Goal: Use online tool/utility: Utilize a website feature to perform a specific function

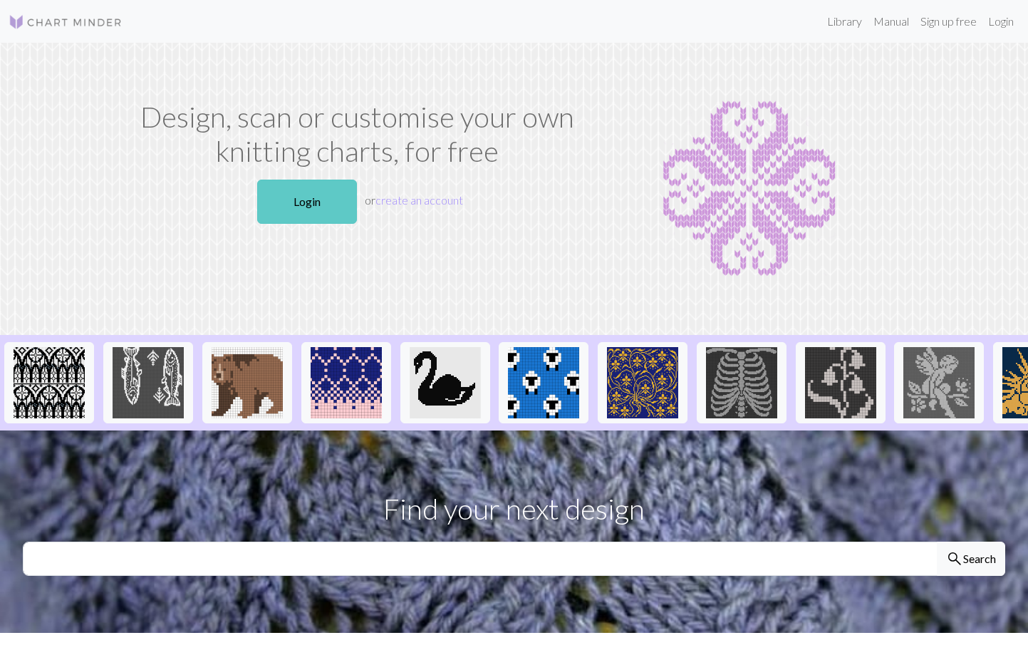
click at [281, 207] on link "Login" at bounding box center [307, 202] width 100 height 44
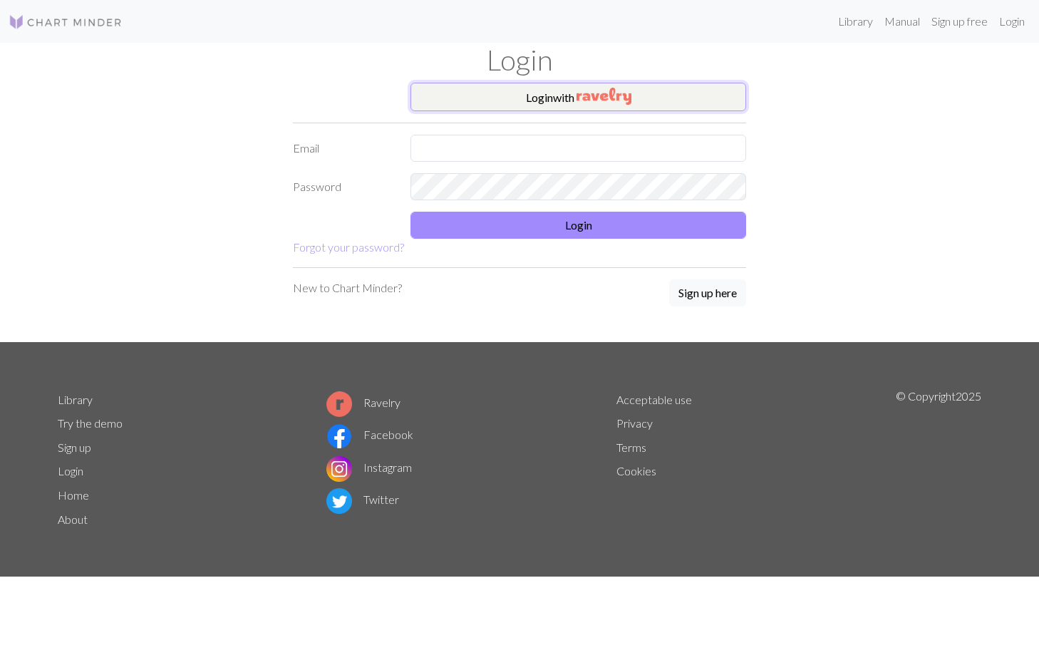
click at [580, 102] on img "button" at bounding box center [604, 96] width 55 height 17
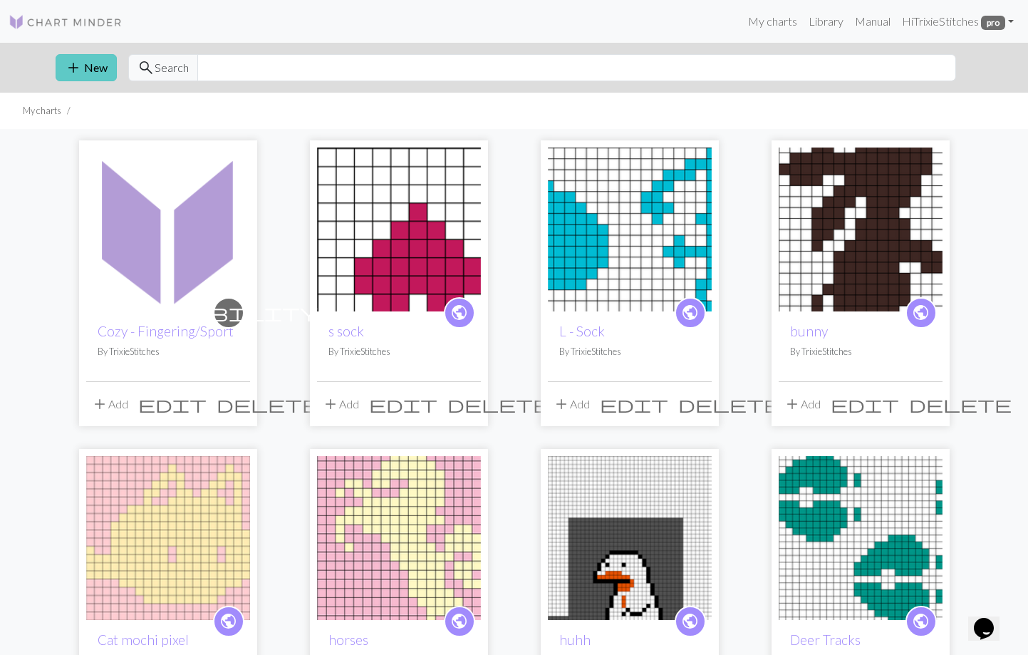
click at [81, 67] on span "add" at bounding box center [73, 68] width 17 height 20
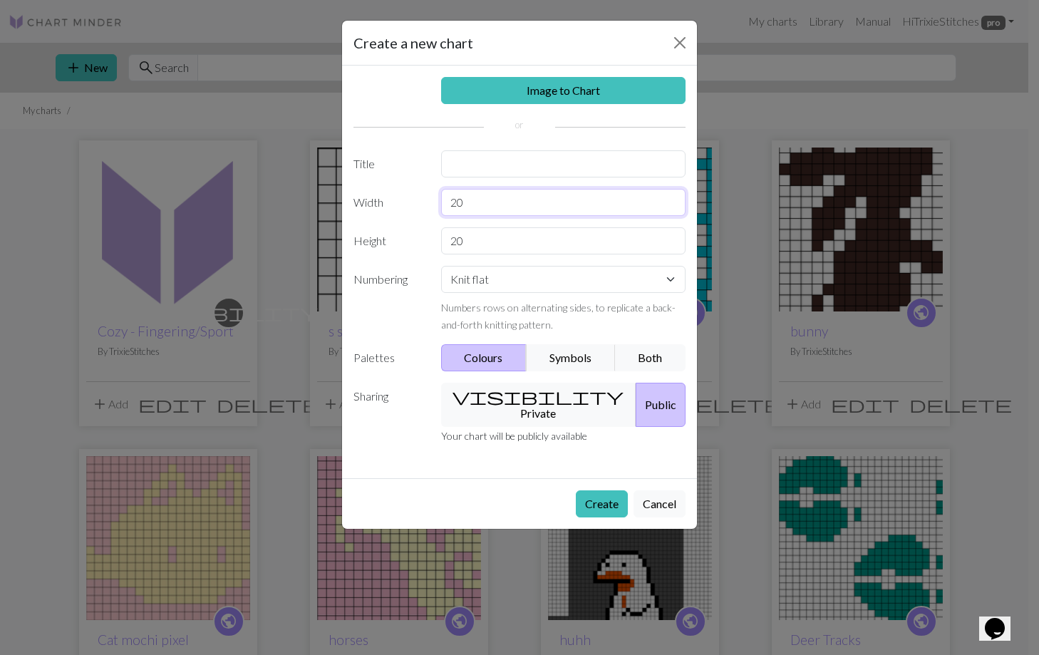
drag, startPoint x: 470, startPoint y: 199, endPoint x: 443, endPoint y: 200, distance: 27.1
click at [443, 200] on input "20" at bounding box center [563, 202] width 245 height 27
type input "32"
drag, startPoint x: 473, startPoint y: 239, endPoint x: 438, endPoint y: 239, distance: 34.9
click at [438, 239] on div "20" at bounding box center [564, 240] width 262 height 27
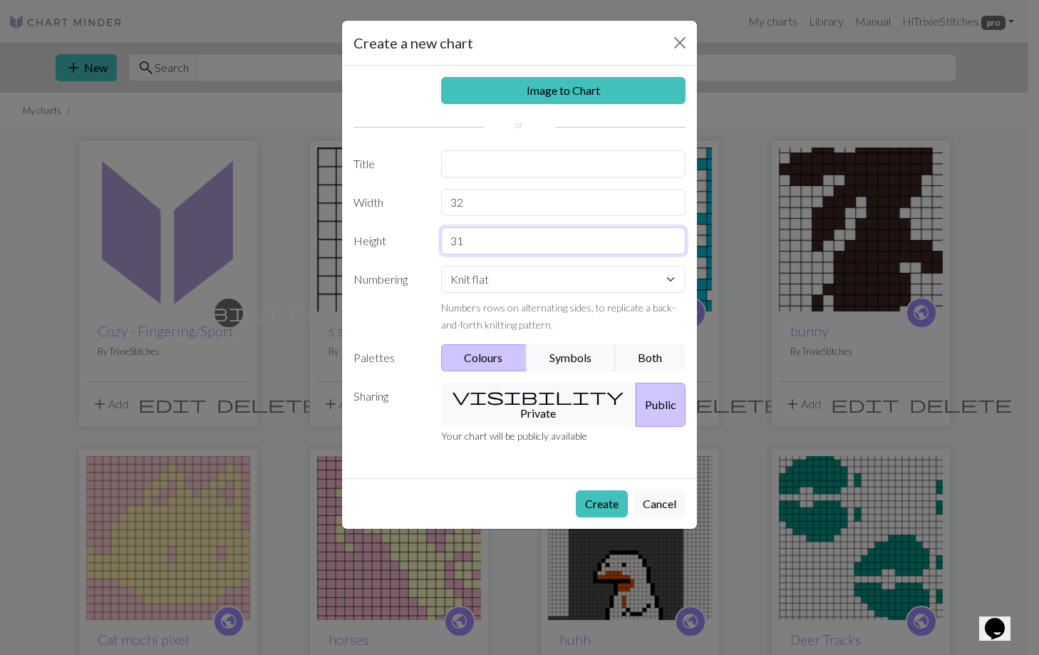
type input "31"
click at [525, 165] on input "text" at bounding box center [563, 163] width 245 height 27
type input "mini hot water bottle"
click at [537, 285] on select "Knit flat Knit in the round Lace knitting Cross stitch" at bounding box center [563, 279] width 245 height 27
select select "round"
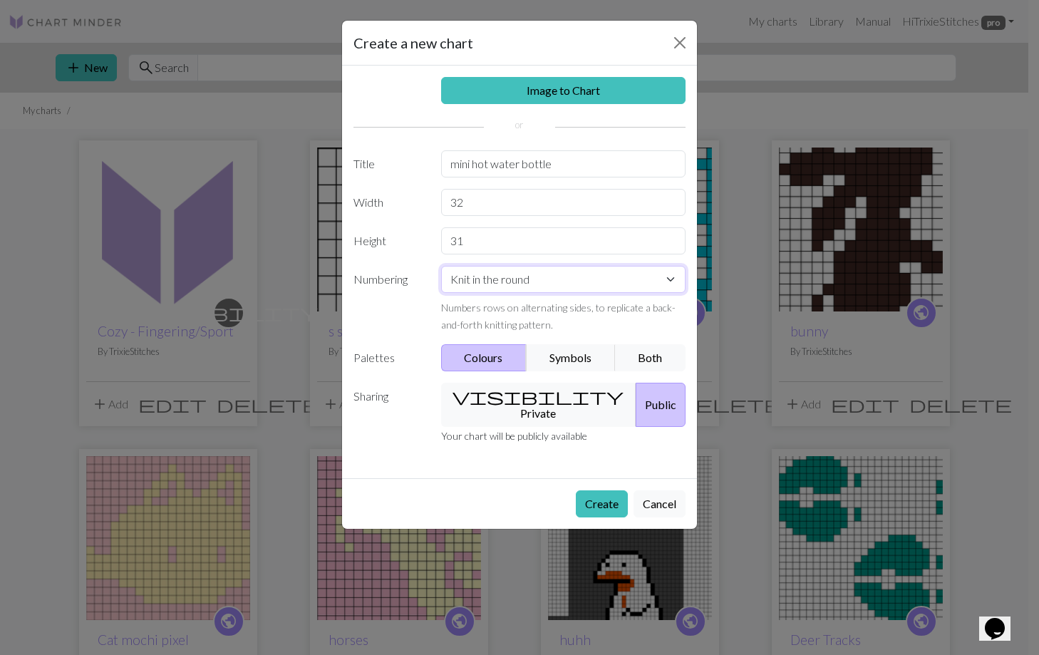
click at [441, 266] on select "Knit flat Knit in the round Lace knitting Cross stitch" at bounding box center [563, 279] width 245 height 27
click at [522, 399] on button "visibility Private" at bounding box center [539, 405] width 196 height 44
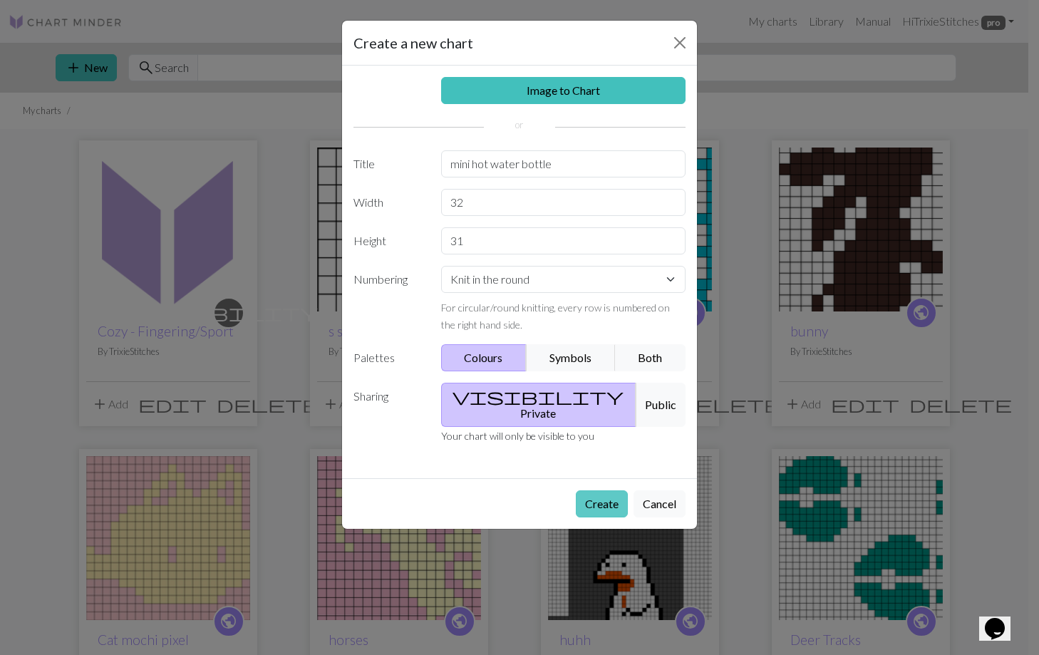
click at [593, 490] on button "Create" at bounding box center [602, 503] width 52 height 27
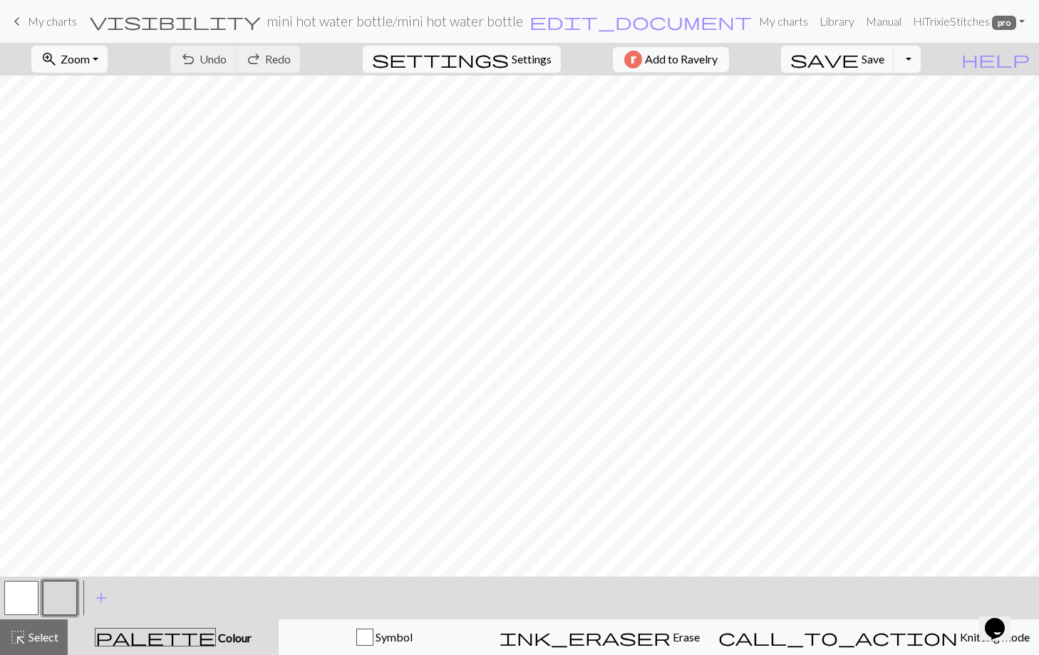
click at [26, 602] on button "button" at bounding box center [21, 598] width 34 height 34
click at [55, 601] on button "button" at bounding box center [60, 598] width 34 height 34
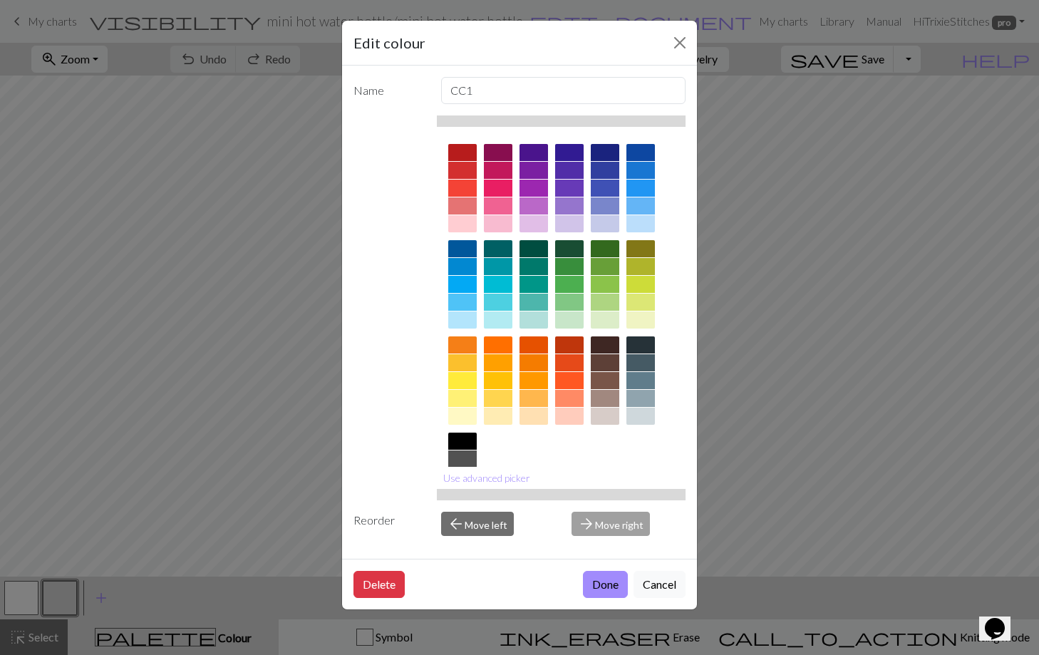
click at [490, 224] on div at bounding box center [498, 223] width 29 height 17
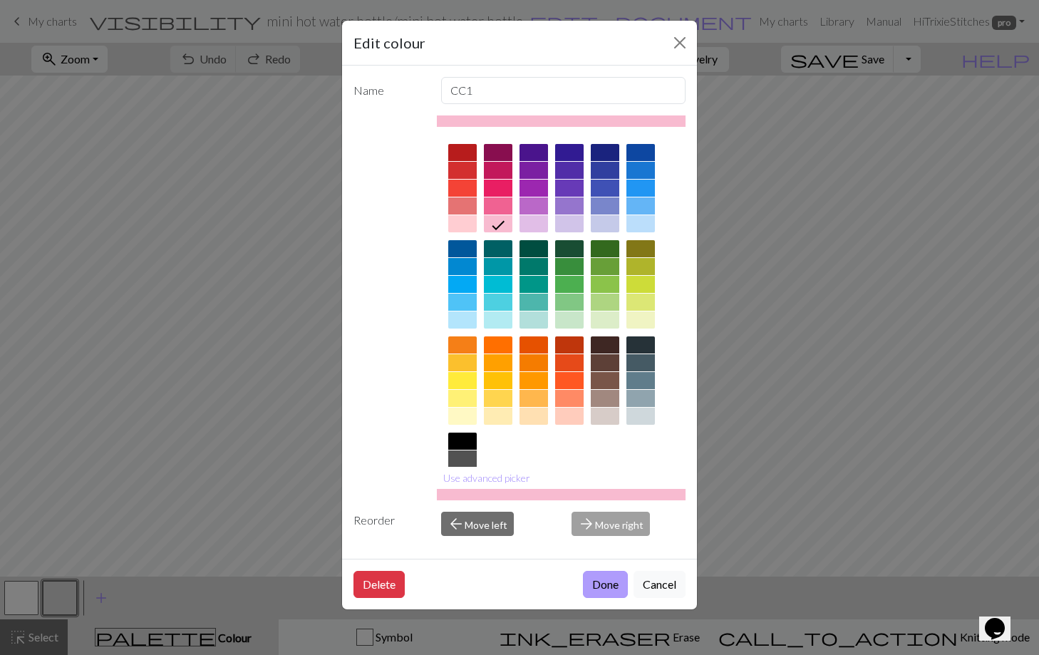
click at [604, 585] on button "Done" at bounding box center [605, 584] width 45 height 27
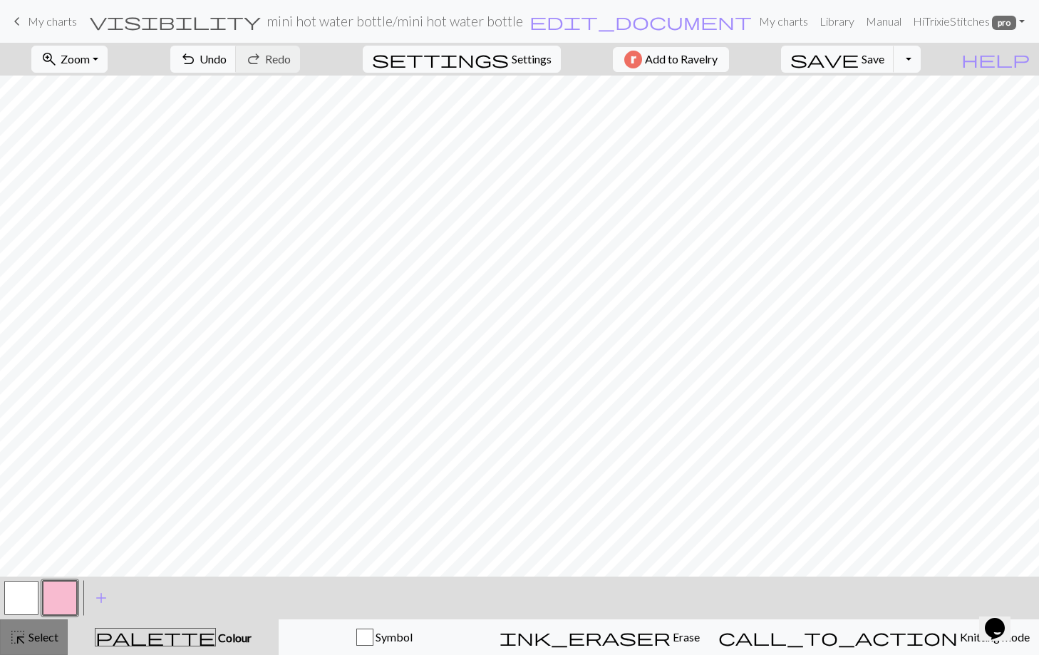
click at [43, 641] on span "Select" at bounding box center [42, 637] width 32 height 14
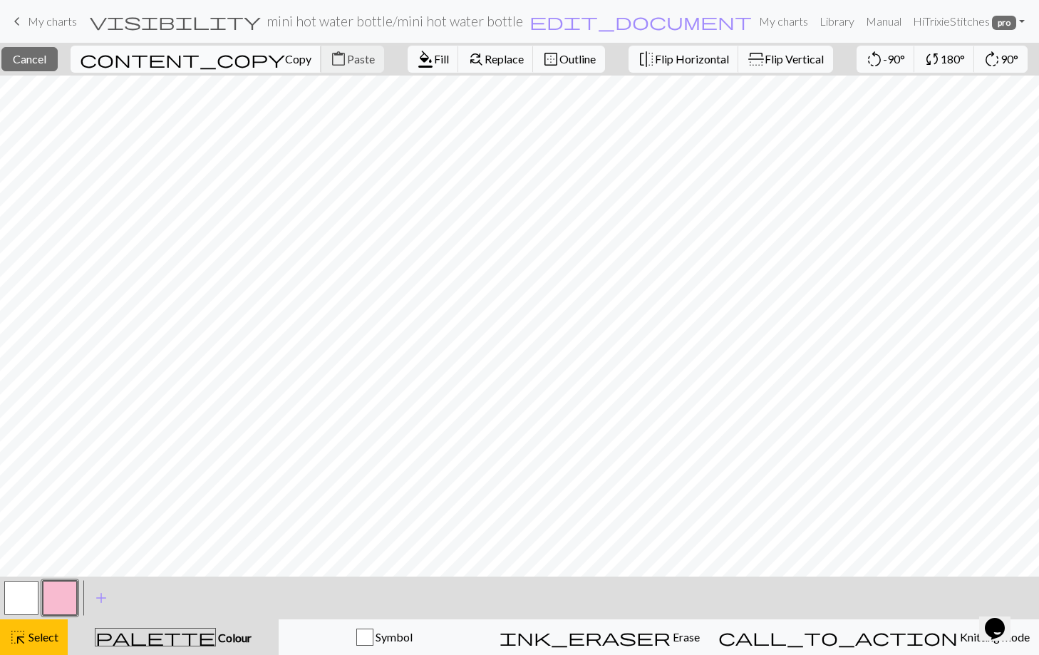
click at [285, 61] on span "Copy" at bounding box center [298, 59] width 26 height 14
click at [347, 57] on span "Paste" at bounding box center [361, 59] width 28 height 14
click at [347, 58] on span "Paste" at bounding box center [361, 59] width 28 height 14
click at [347, 56] on span "Paste" at bounding box center [361, 59] width 28 height 14
click at [347, 55] on span "Paste" at bounding box center [361, 59] width 28 height 14
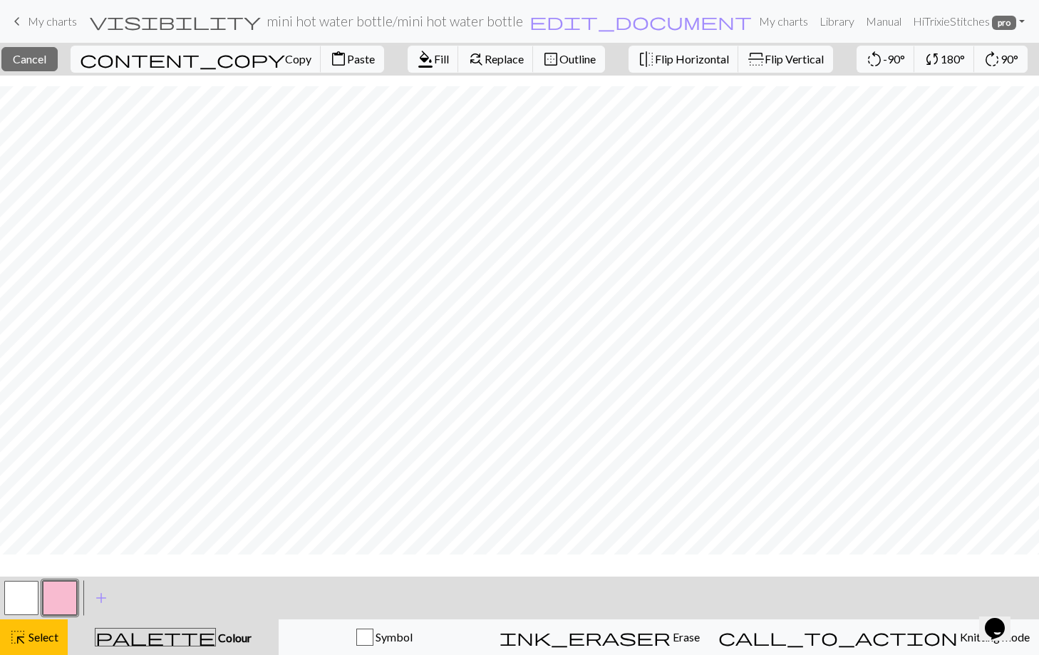
scroll to position [16, 0]
click at [285, 63] on span "Copy" at bounding box center [298, 59] width 26 height 14
click at [347, 61] on span "Paste" at bounding box center [361, 59] width 28 height 14
click at [5, 596] on button "button" at bounding box center [21, 598] width 34 height 34
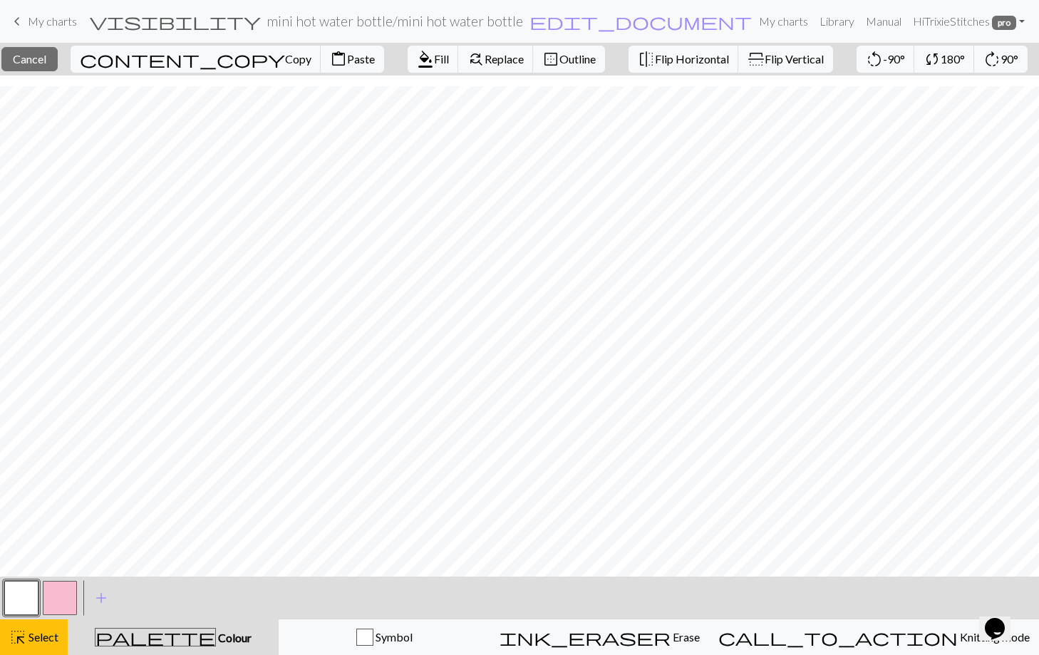
click at [23, 591] on button "button" at bounding box center [21, 598] width 34 height 34
click at [160, 642] on div "palette Colour Colour" at bounding box center [173, 637] width 194 height 19
click at [413, 634] on span "Symbol" at bounding box center [392, 637] width 39 height 14
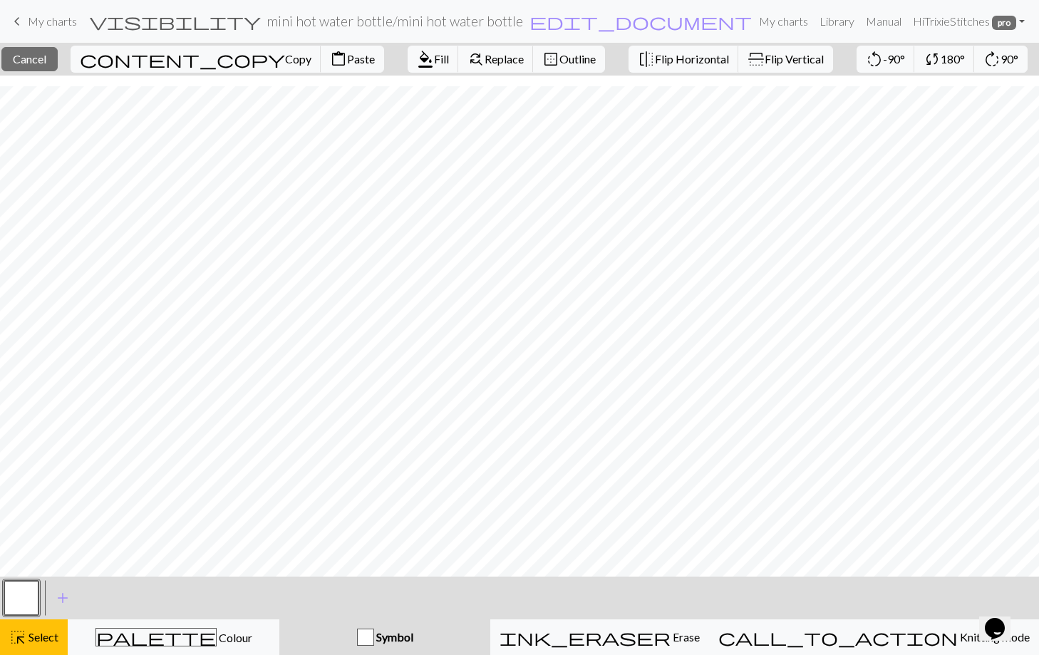
drag, startPoint x: 208, startPoint y: 631, endPoint x: 102, endPoint y: 619, distance: 106.9
click at [217, 631] on span "Colour" at bounding box center [235, 638] width 36 height 14
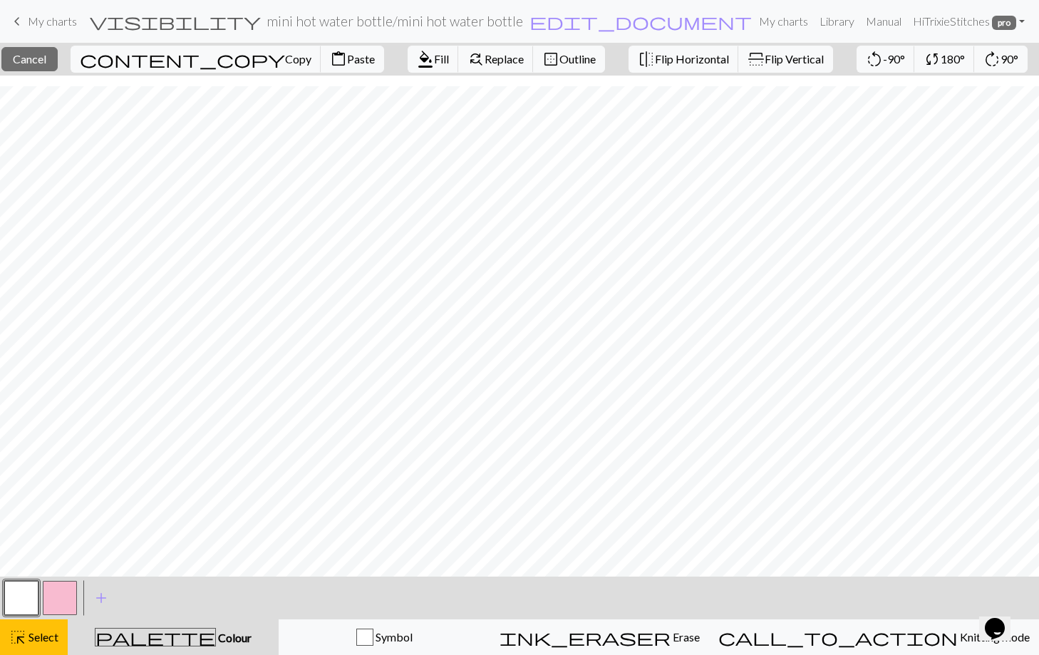
click at [25, 589] on button "button" at bounding box center [21, 598] width 34 height 34
click at [43, 61] on span "Cancel" at bounding box center [29, 59] width 33 height 14
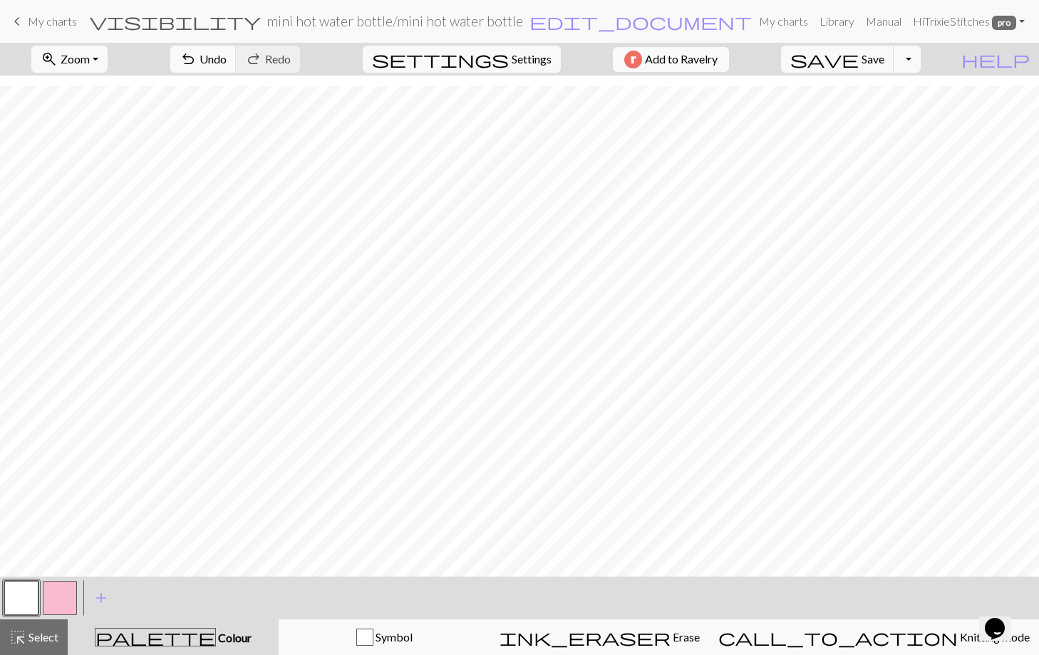
click at [50, 594] on button "button" at bounding box center [60, 598] width 34 height 34
click at [12, 645] on span "highlight_alt" at bounding box center [17, 637] width 17 height 20
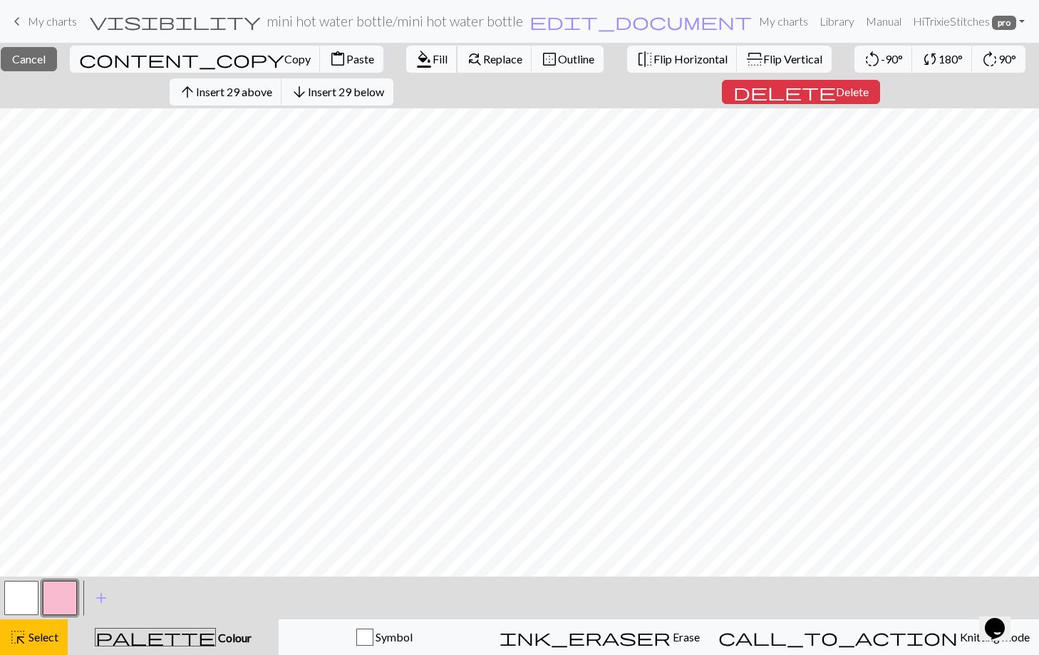
click at [433, 56] on span "Fill" at bounding box center [440, 59] width 15 height 14
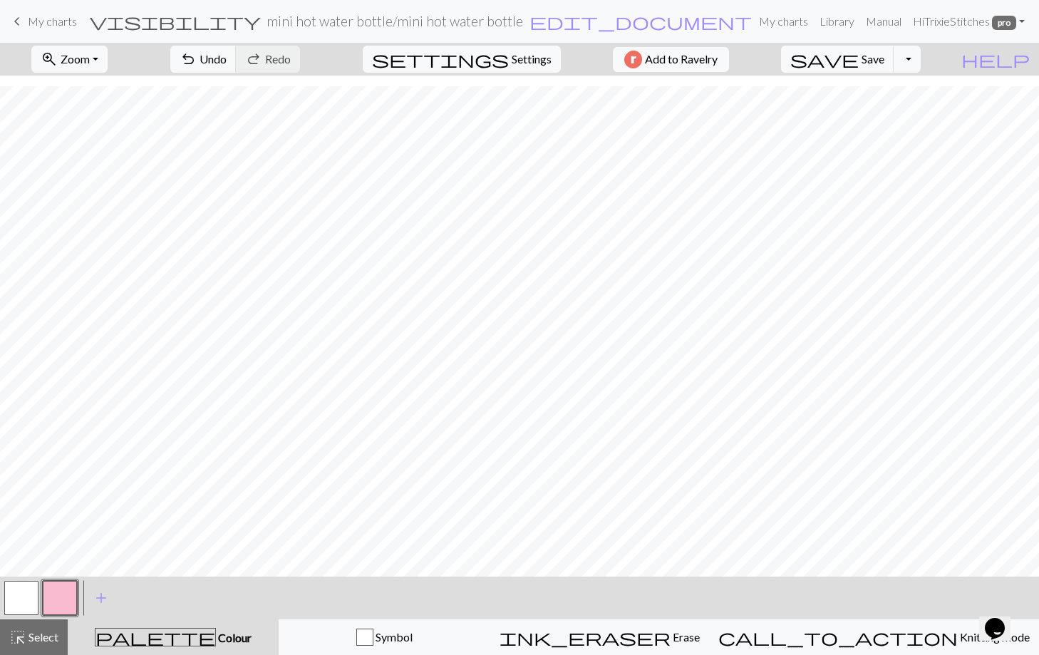
click at [17, 594] on button "button" at bounding box center [21, 598] width 34 height 34
click at [30, 637] on span "Select" at bounding box center [42, 637] width 32 height 14
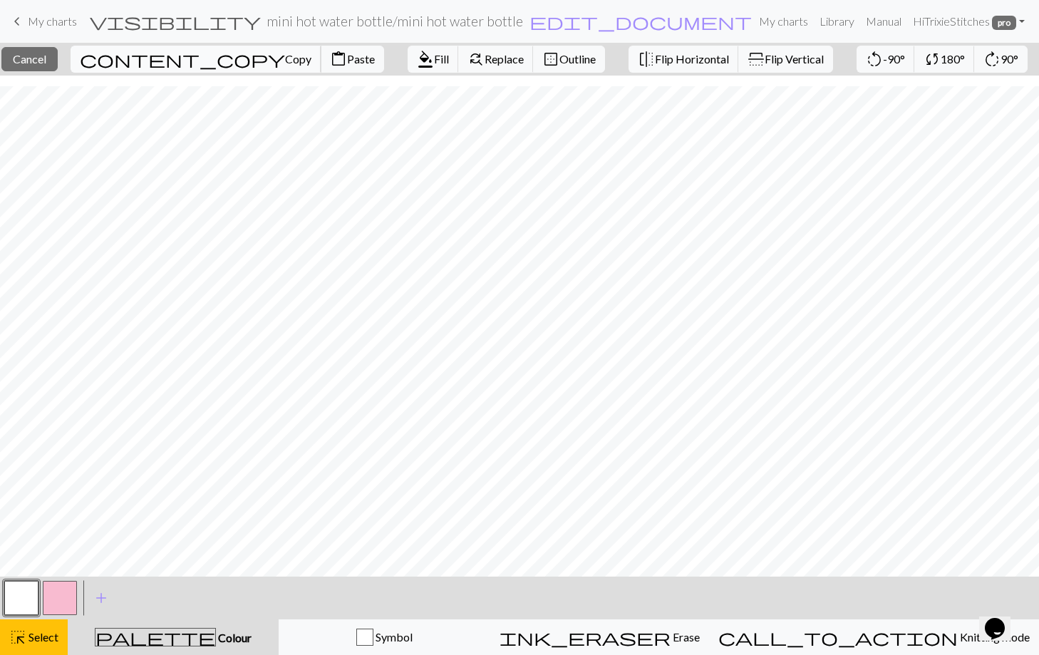
click at [285, 60] on span "Copy" at bounding box center [298, 59] width 26 height 14
click at [347, 55] on span "Paste" at bounding box center [361, 59] width 28 height 14
click at [42, 60] on span "Cancel" at bounding box center [29, 59] width 33 height 14
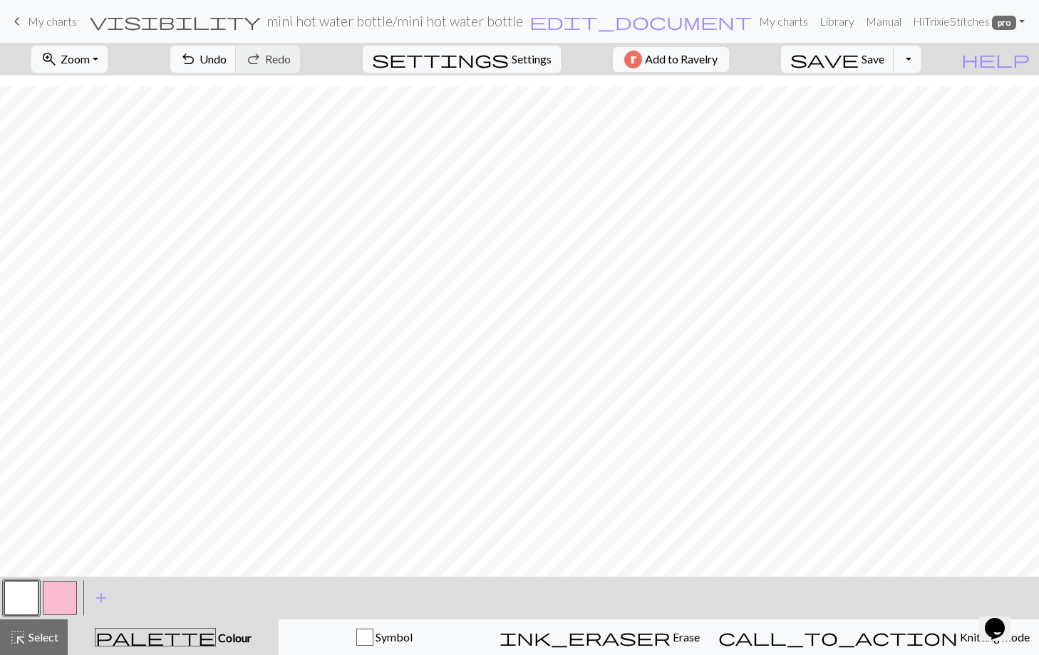
click at [67, 594] on button "button" at bounding box center [60, 598] width 34 height 34
click at [14, 595] on button "button" at bounding box center [21, 598] width 34 height 34
click at [63, 595] on button "button" at bounding box center [60, 598] width 34 height 34
click at [23, 596] on button "button" at bounding box center [21, 598] width 34 height 34
